Goal: Task Accomplishment & Management: Use online tool/utility

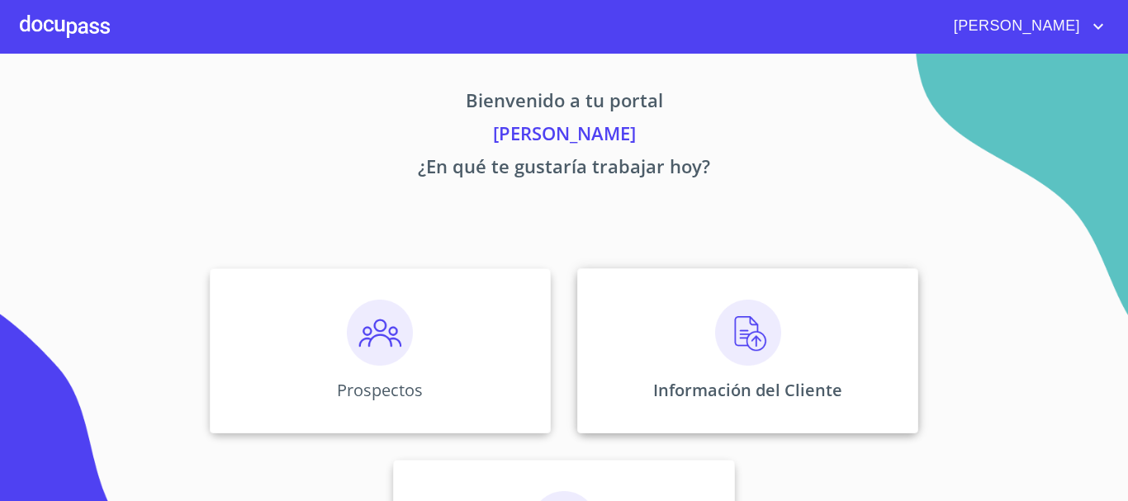
scroll to position [137, 0]
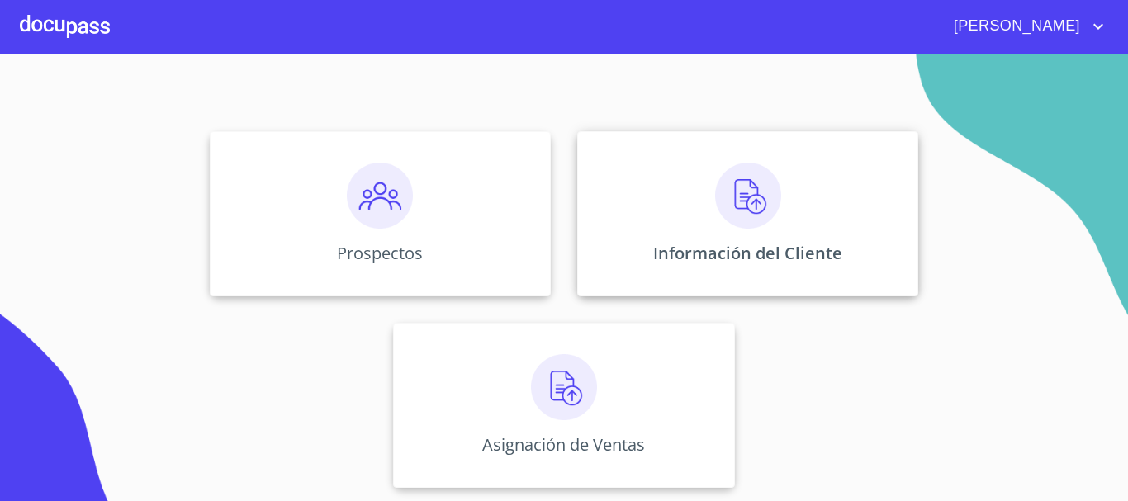
click at [716, 212] on img at bounding box center [748, 196] width 66 height 66
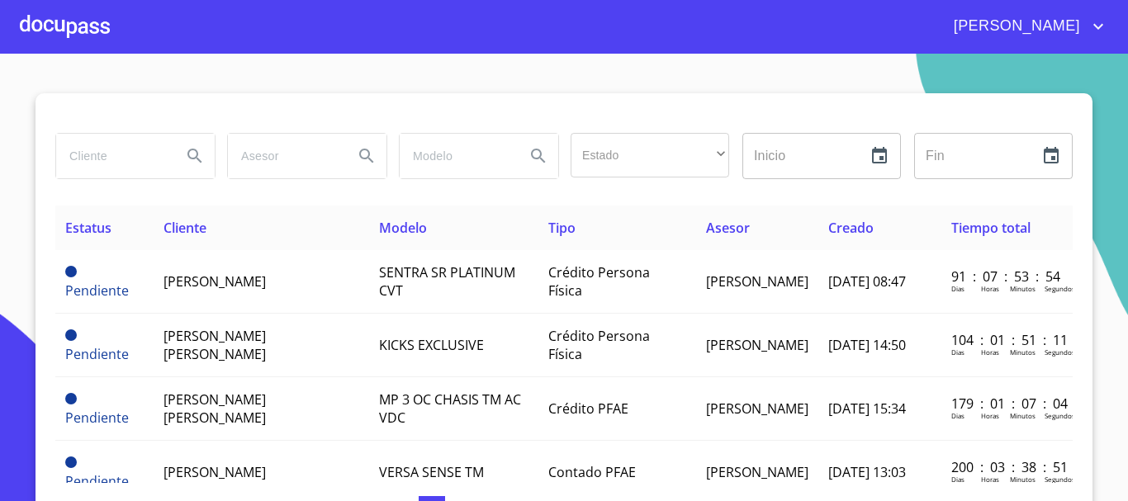
click at [117, 160] on input "search" at bounding box center [112, 156] width 112 height 45
type input "[PERSON_NAME]"
click at [185, 163] on icon "Search" at bounding box center [195, 156] width 20 height 20
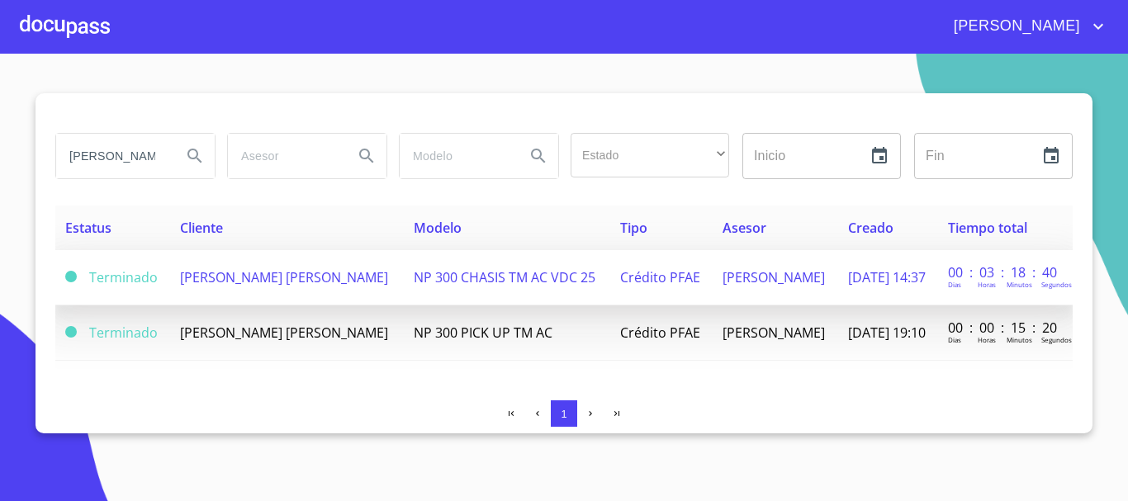
click at [492, 273] on span "NP 300 CHASIS TM AC VDC 25" at bounding box center [505, 277] width 182 height 18
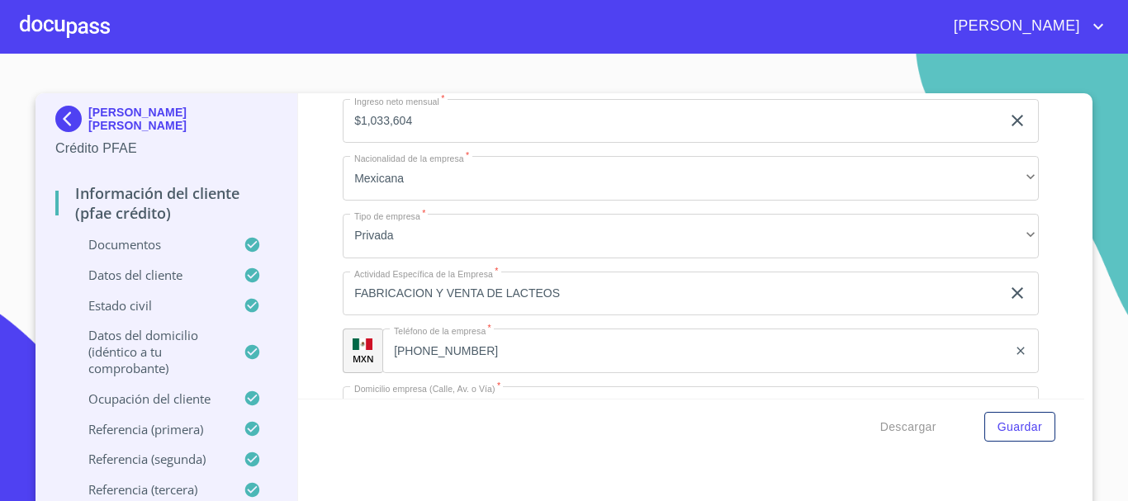
scroll to position [7904, 0]
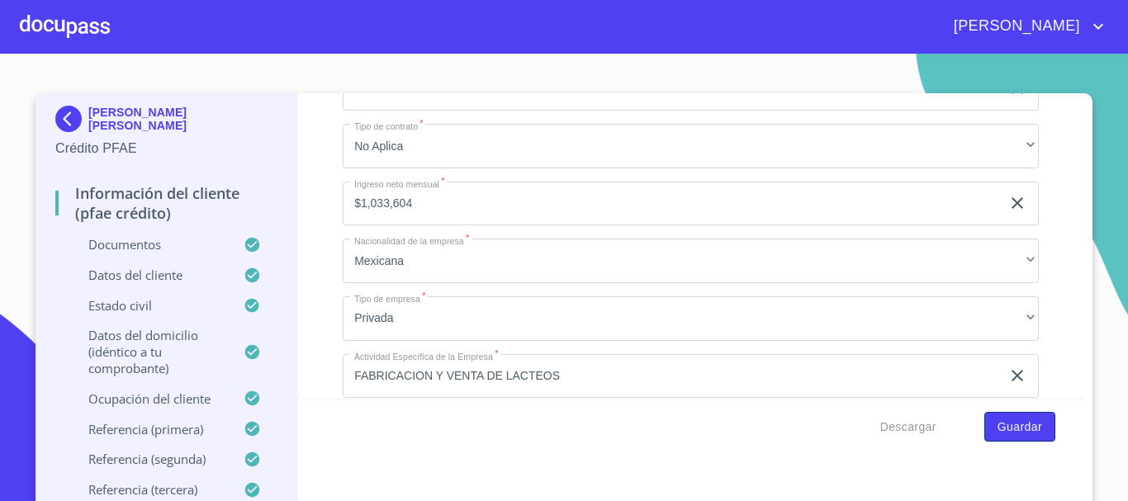
click at [1004, 430] on span "Guardar" at bounding box center [1020, 427] width 45 height 21
